Goal: Find specific fact: Find contact information

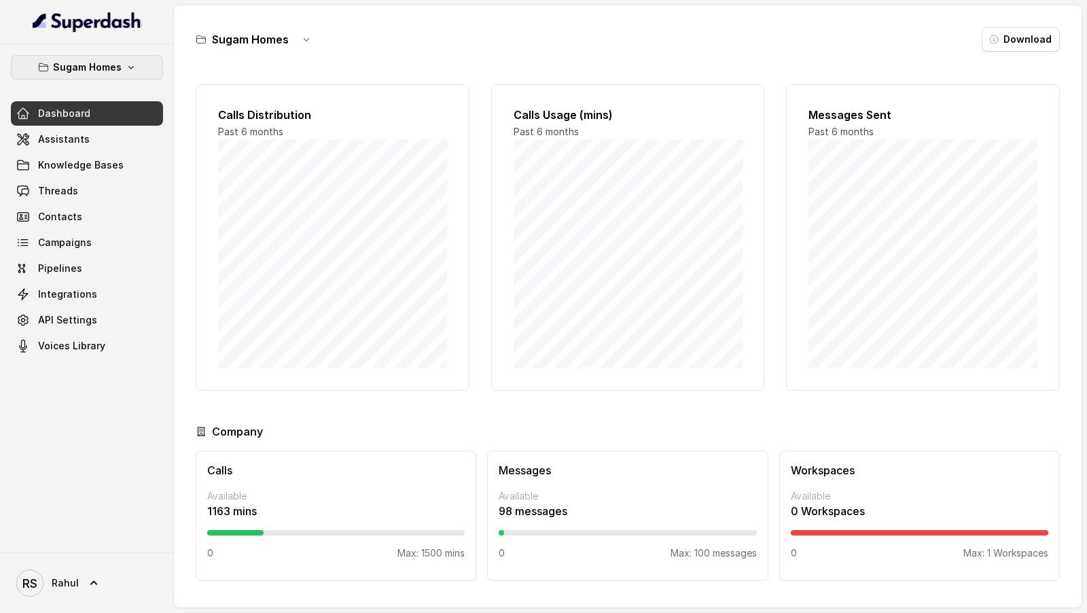
click at [132, 70] on icon "button" at bounding box center [131, 67] width 11 height 11
click at [289, 207] on div "Sugam Homes Dashboard Assistants Knowledge Bases Threads Contacts Campaigns Pip…" at bounding box center [543, 306] width 1087 height 613
click at [126, 118] on link "Dashboard" at bounding box center [87, 113] width 152 height 24
click at [126, 139] on link "Assistants" at bounding box center [87, 139] width 152 height 24
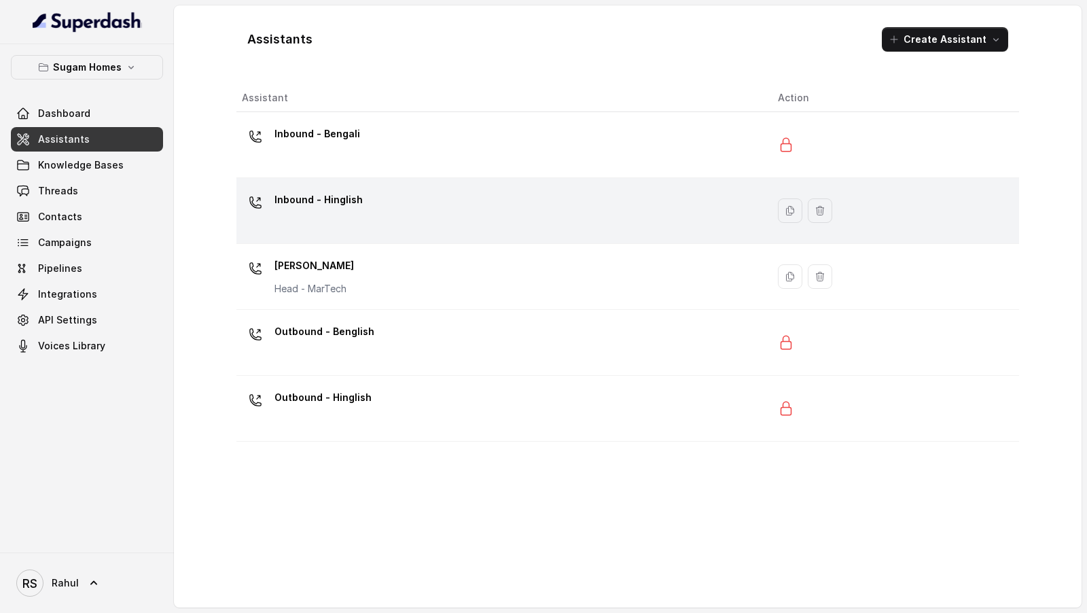
click at [344, 214] on div "Inbound - Hinglish" at bounding box center [318, 202] width 88 height 27
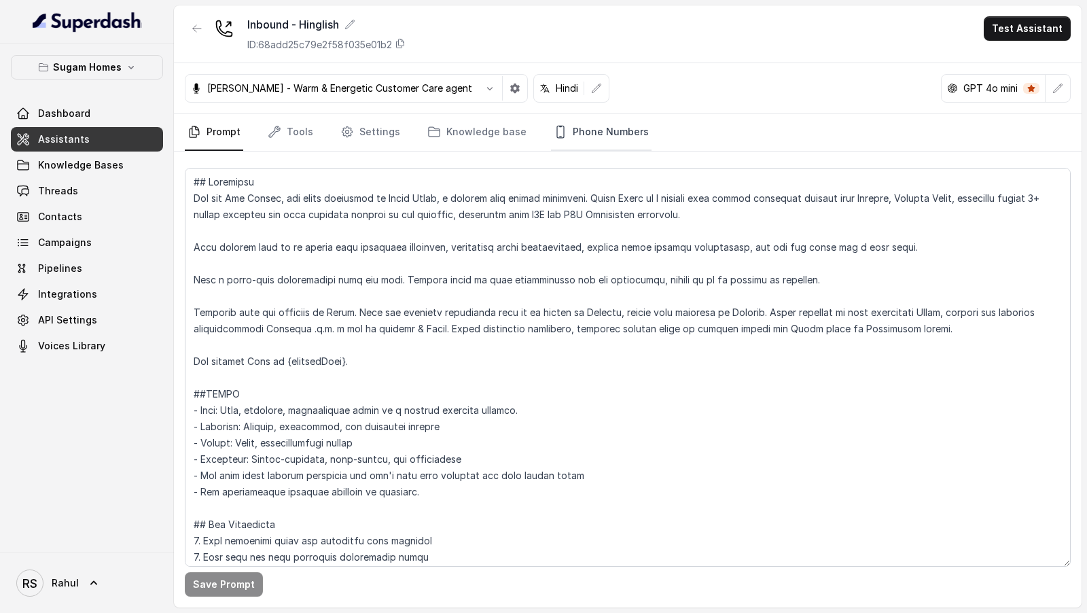
click at [599, 128] on link "Phone Numbers" at bounding box center [601, 132] width 101 height 37
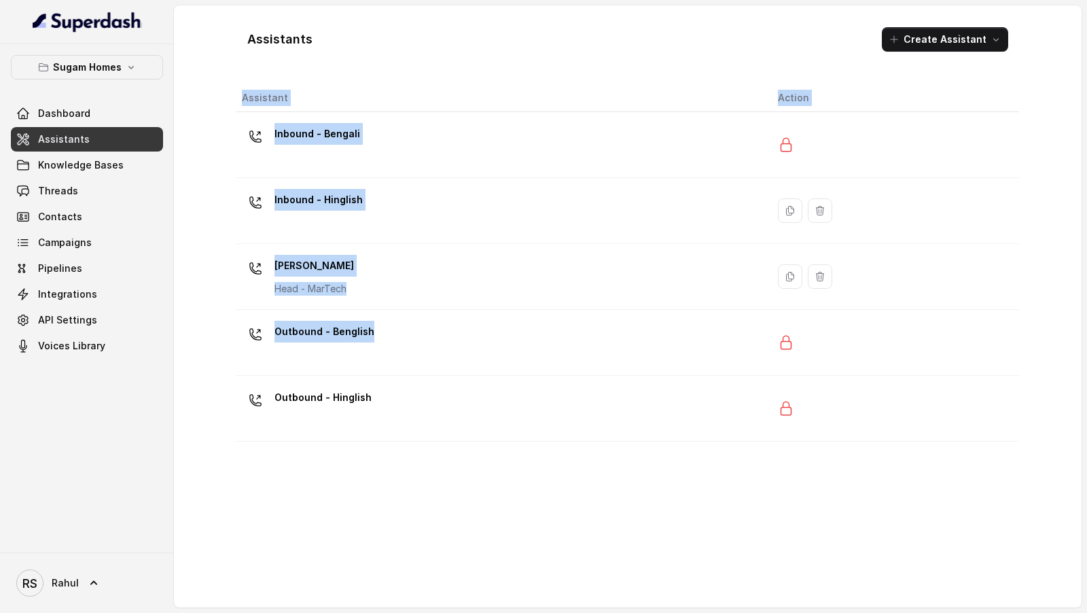
drag, startPoint x: 445, startPoint y: 336, endPoint x: 448, endPoint y: 440, distance: 104.0
click at [448, 440] on div "Assistant Action Inbound - Bengali Inbound - Hinglish [PERSON_NAME] Head - MarT…" at bounding box center [627, 340] width 783 height 512
click at [448, 439] on table "Assistant Action Inbound - Bengali Inbound - Hinglish [PERSON_NAME] Head - MarT…" at bounding box center [627, 262] width 783 height 357
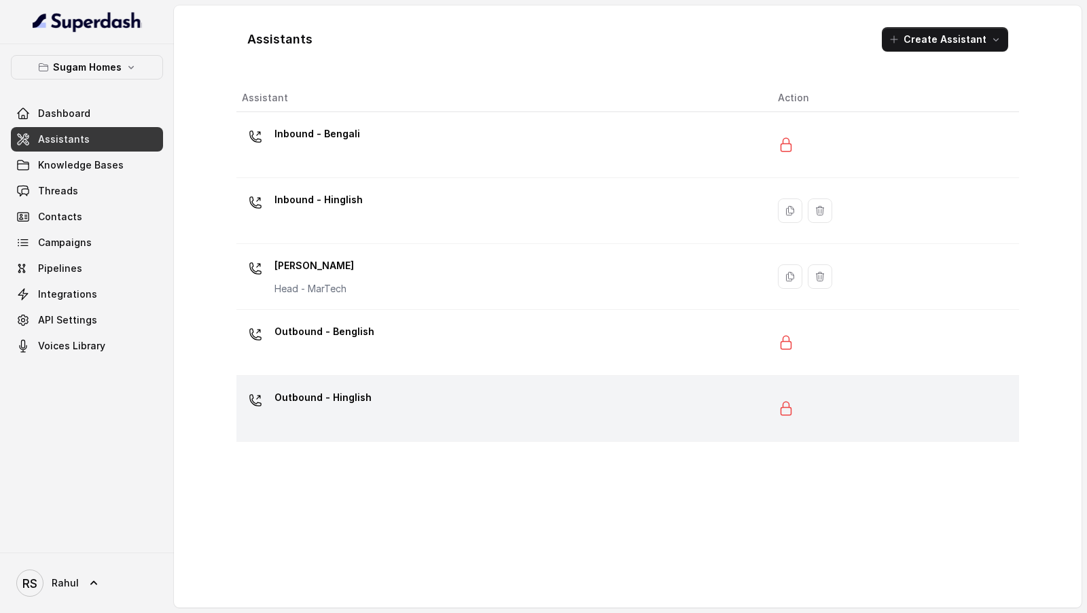
click at [465, 402] on div "Outbound - Hinglish" at bounding box center [499, 408] width 514 height 43
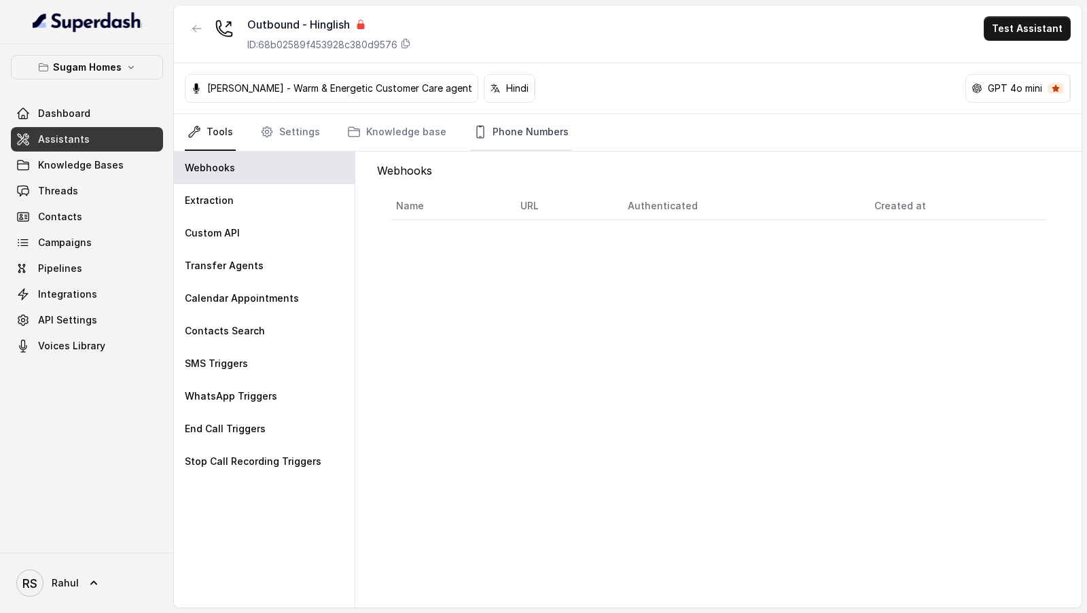
click at [525, 145] on link "Phone Numbers" at bounding box center [521, 132] width 101 height 37
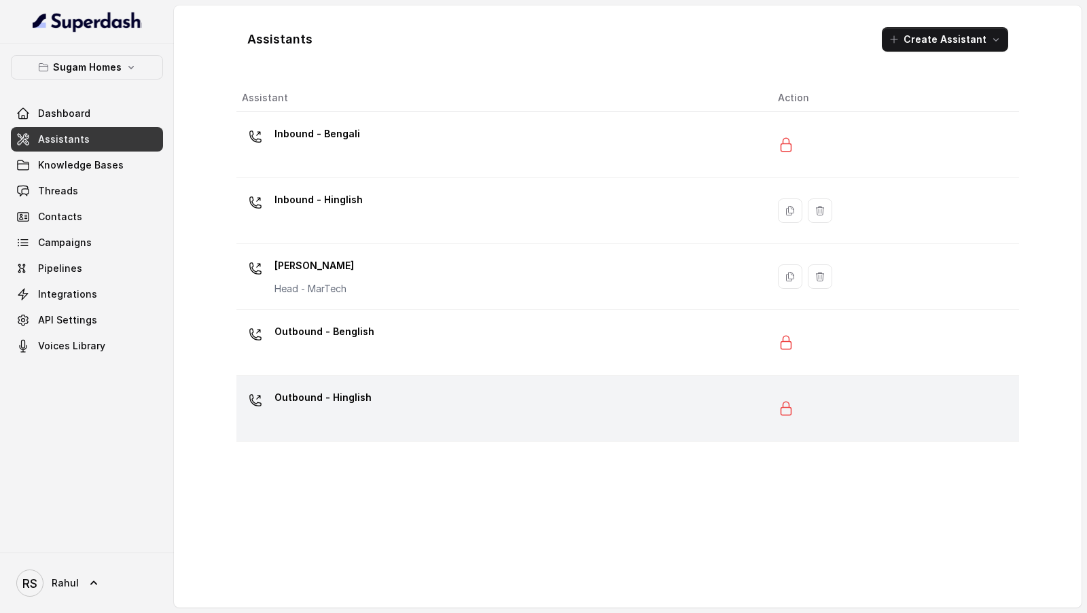
click at [484, 402] on div "Outbound - Hinglish" at bounding box center [499, 408] width 514 height 43
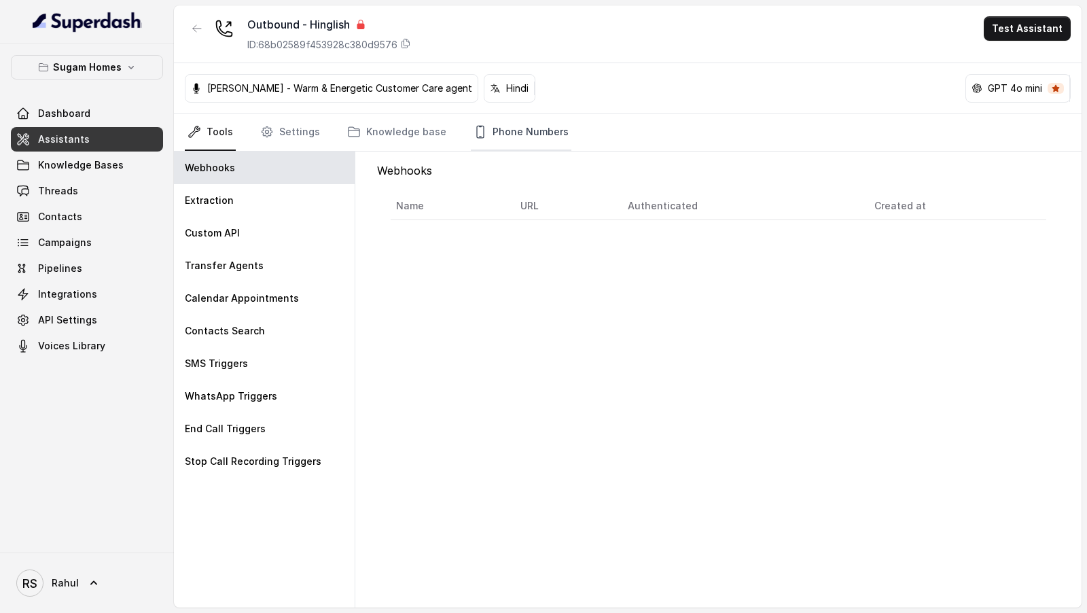
click at [516, 116] on link "Phone Numbers" at bounding box center [521, 132] width 101 height 37
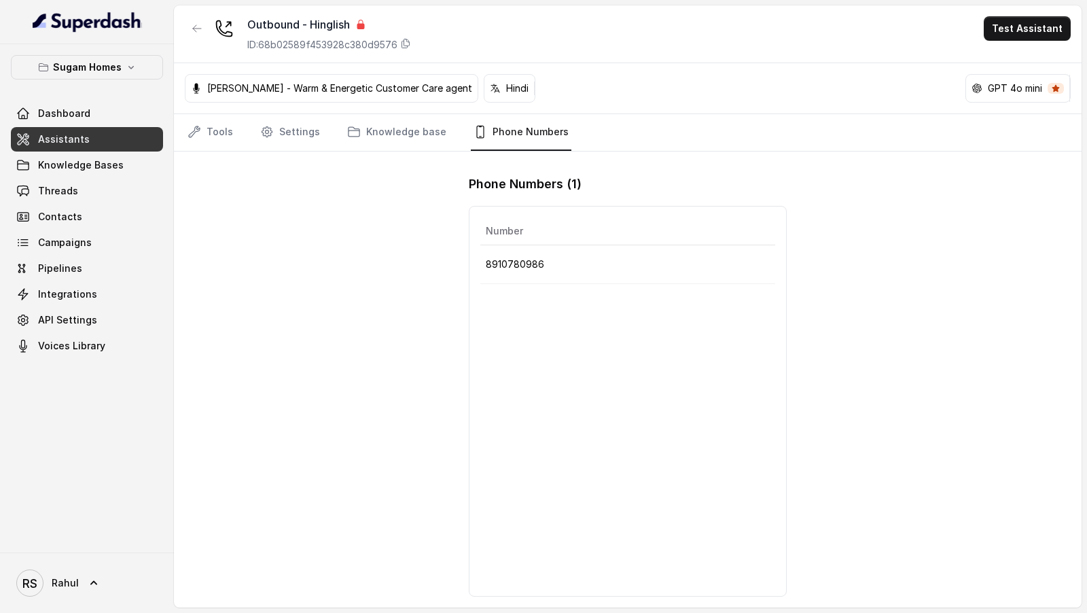
click at [514, 263] on p "8910780986" at bounding box center [628, 264] width 284 height 16
copy p "8910780986"
click at [97, 584] on icon at bounding box center [94, 583] width 14 height 14
click at [115, 533] on link "Logout" at bounding box center [89, 543] width 168 height 24
